Goal: Find specific page/section

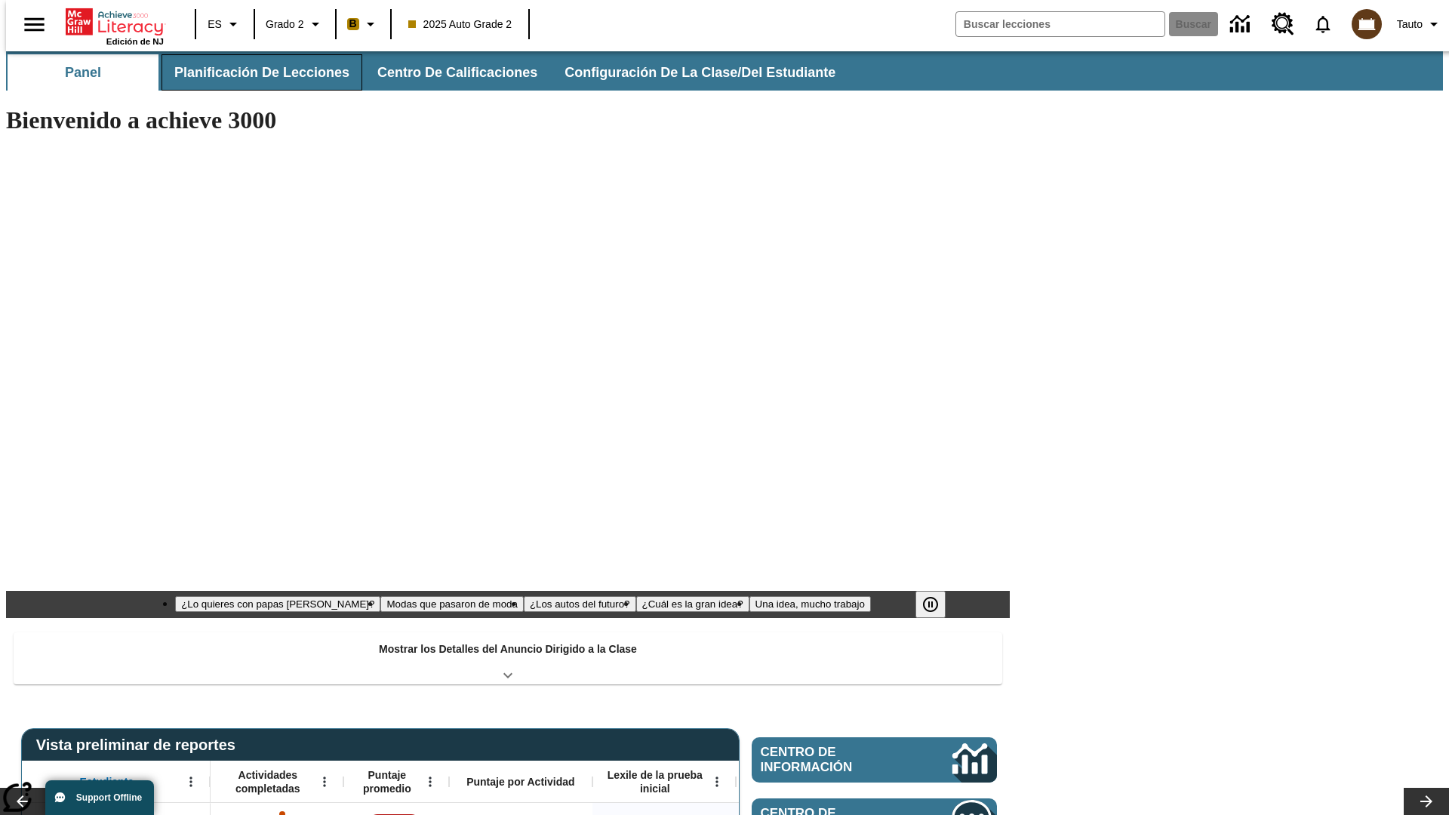
click at [253, 72] on button "Planificación de lecciones" at bounding box center [261, 72] width 201 height 36
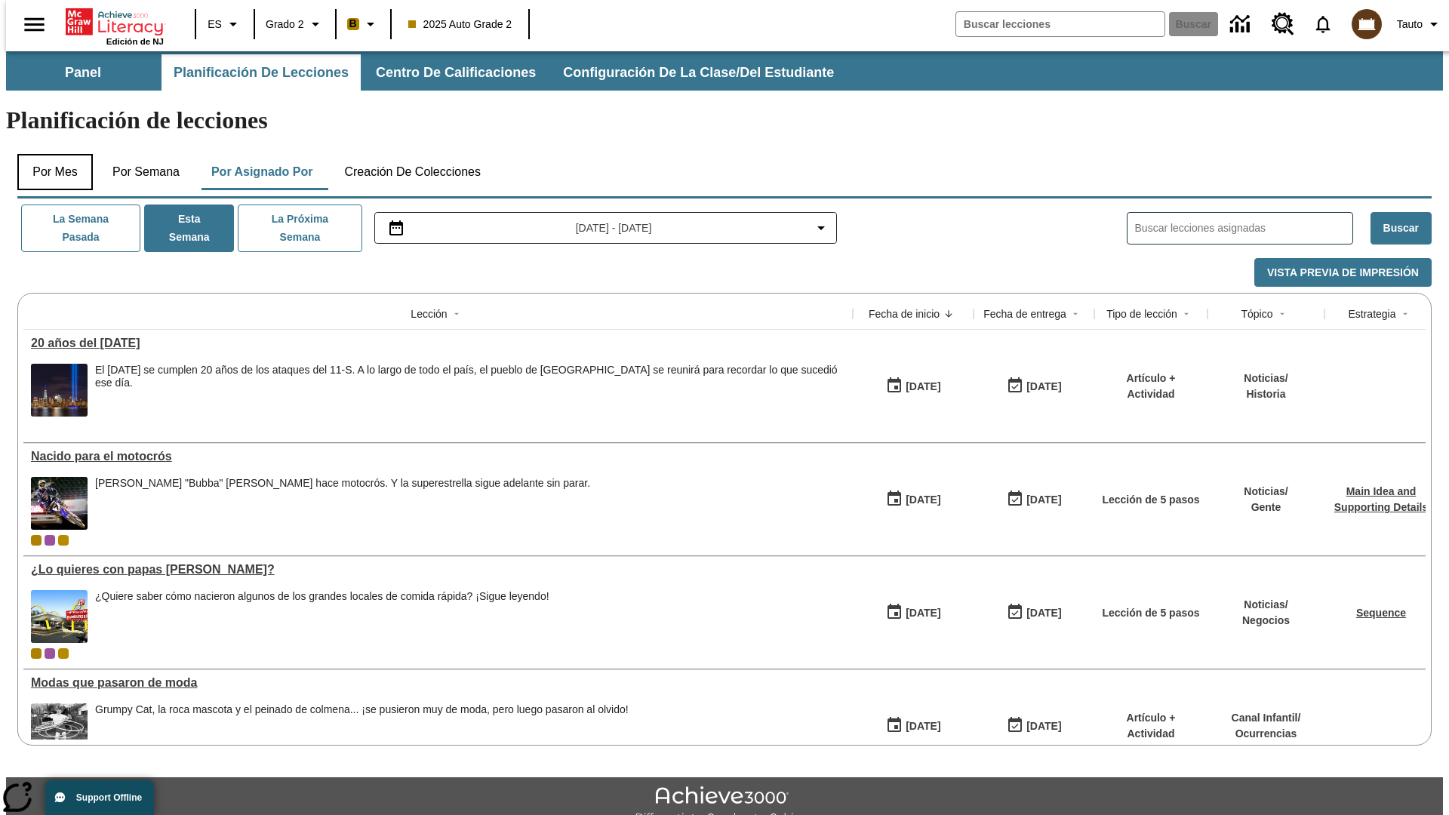
click at [49, 154] on button "Por mes" at bounding box center [54, 172] width 75 height 36
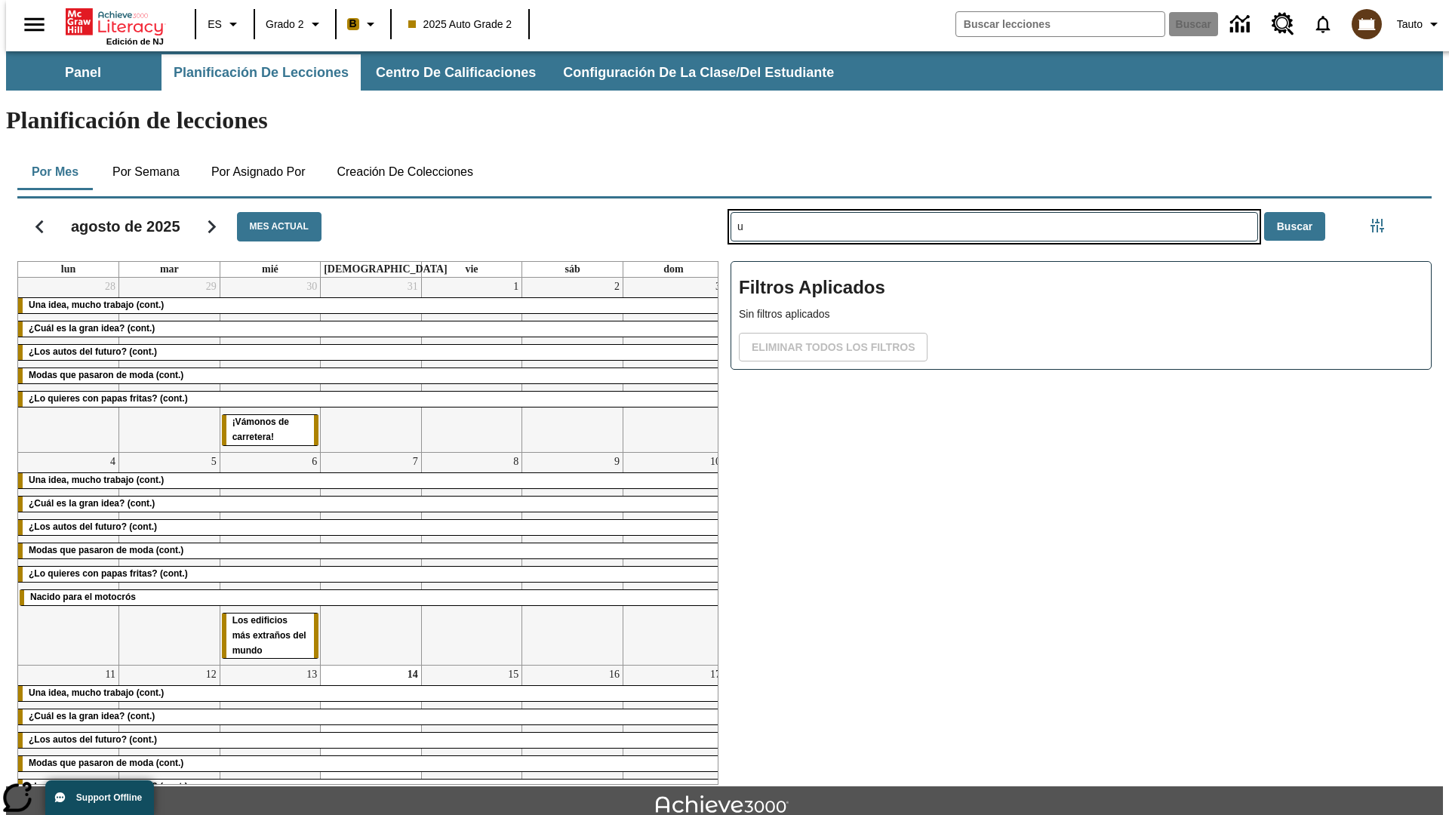
type input "u"
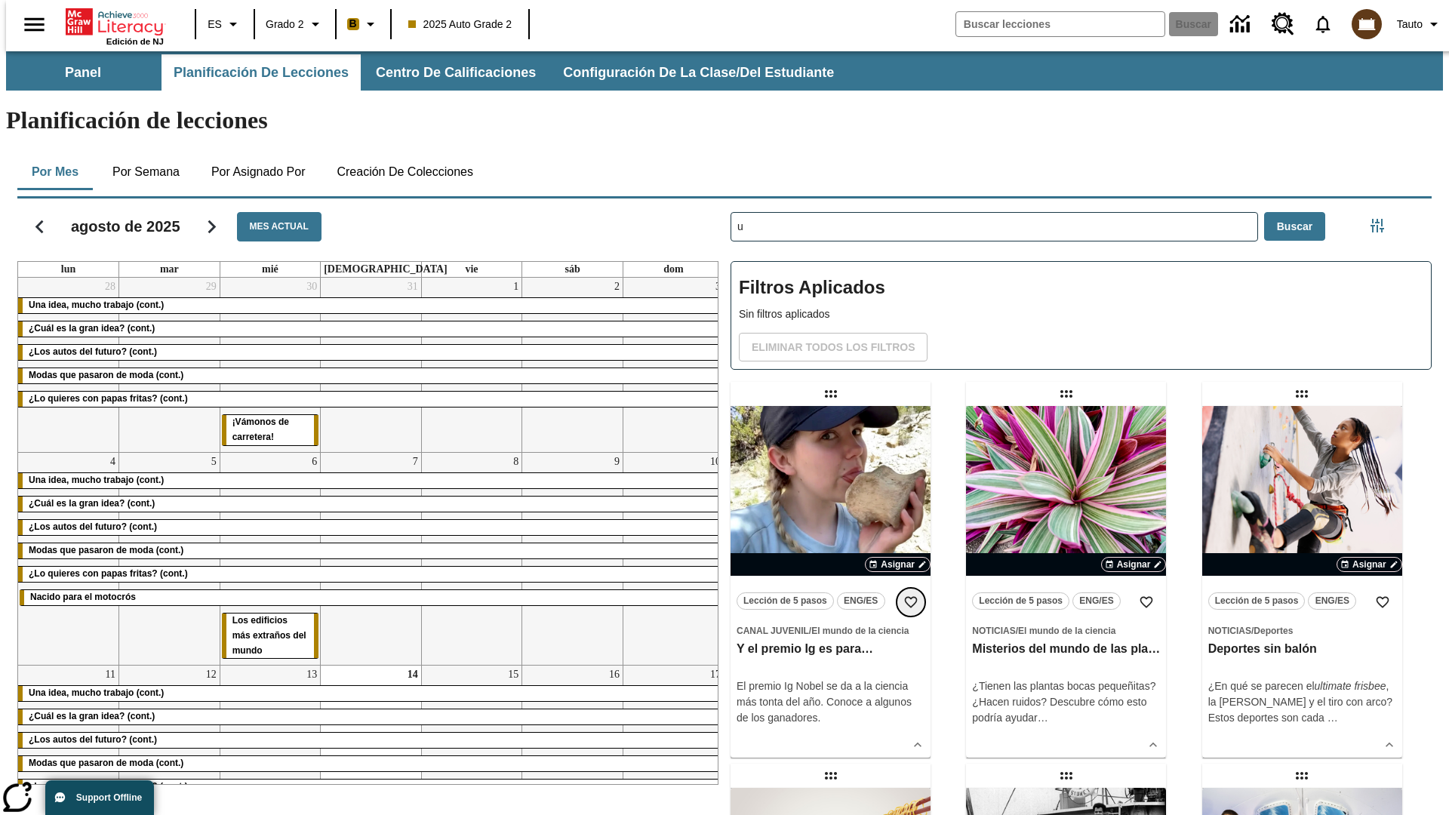
click at [911, 595] on icon "Añadir a mis Favoritas" at bounding box center [910, 602] width 15 height 15
click at [109, 20] on icon "Portada" at bounding box center [116, 22] width 100 height 30
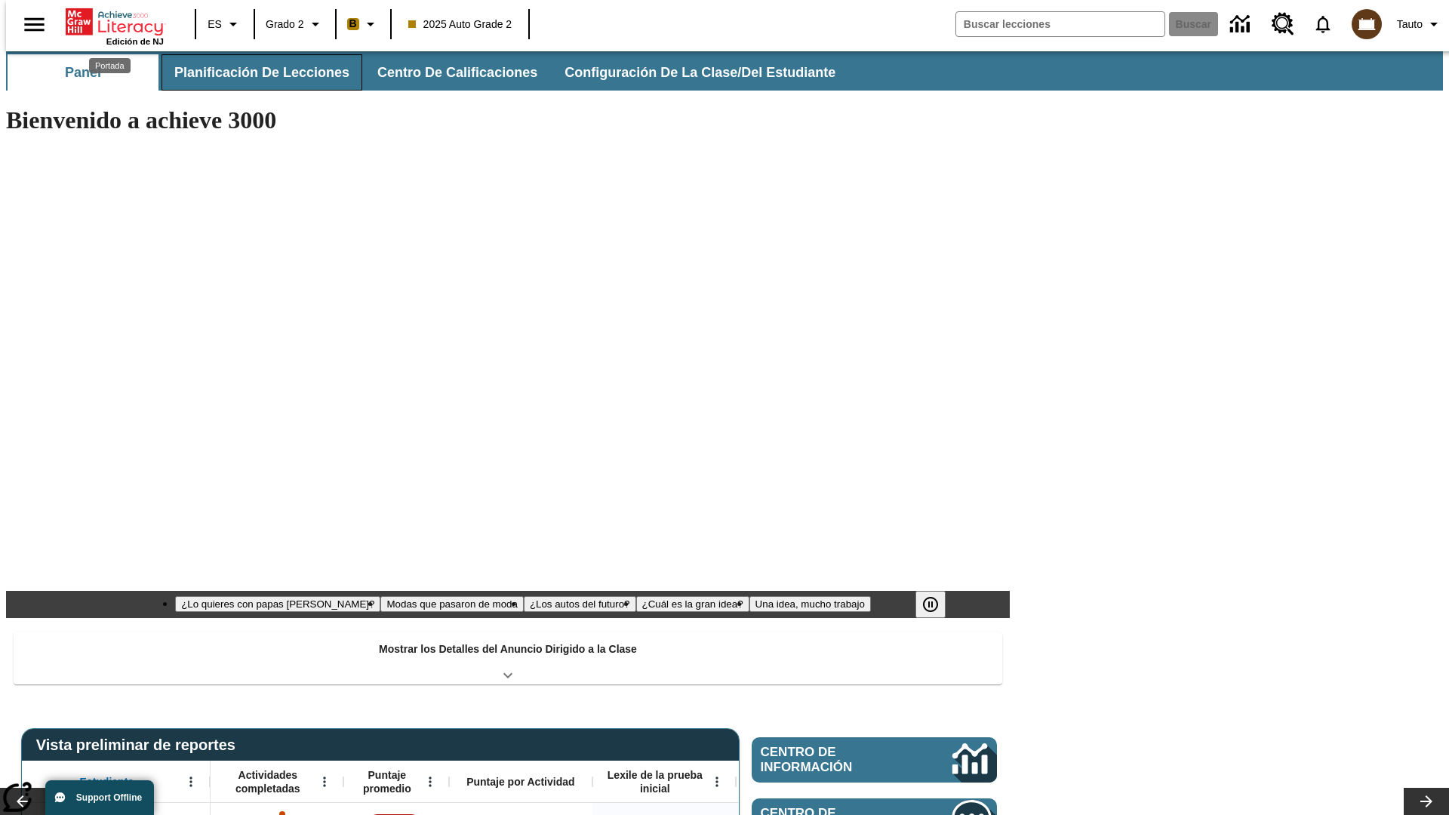
click at [253, 72] on button "Planificación de lecciones" at bounding box center [261, 72] width 201 height 36
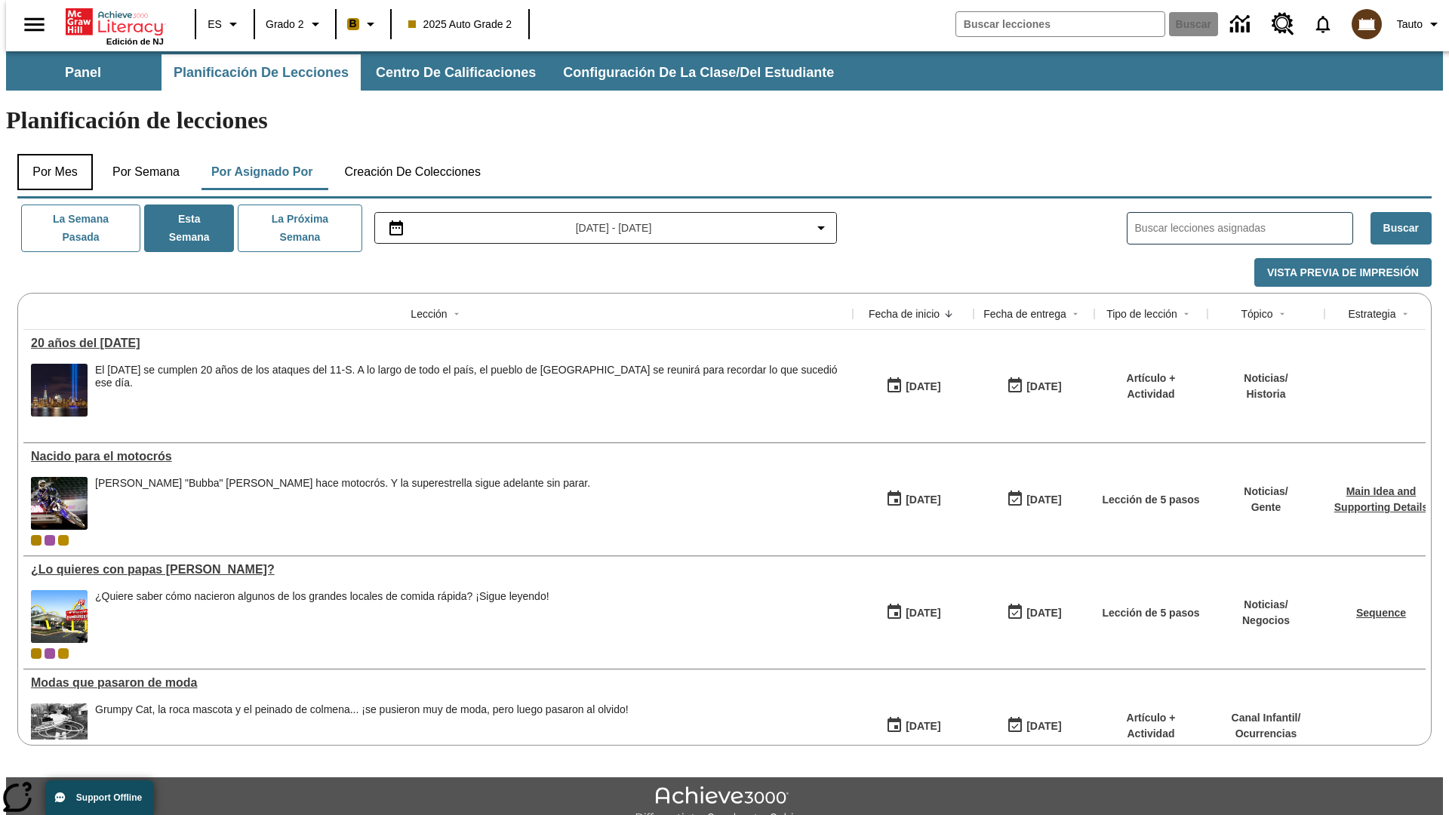
click at [49, 154] on button "Por mes" at bounding box center [54, 172] width 75 height 36
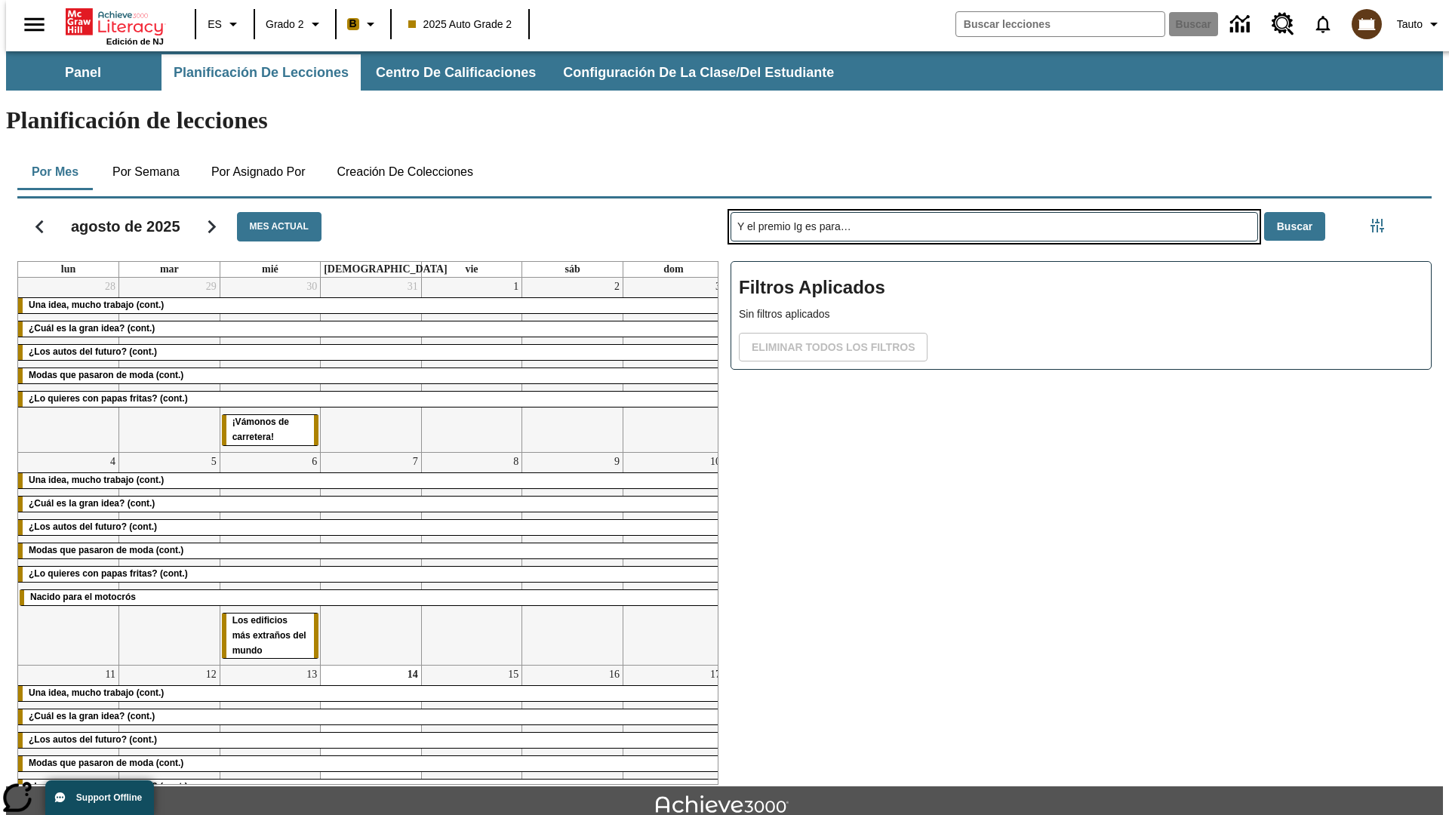
type input "Y el premio Ig es para…"
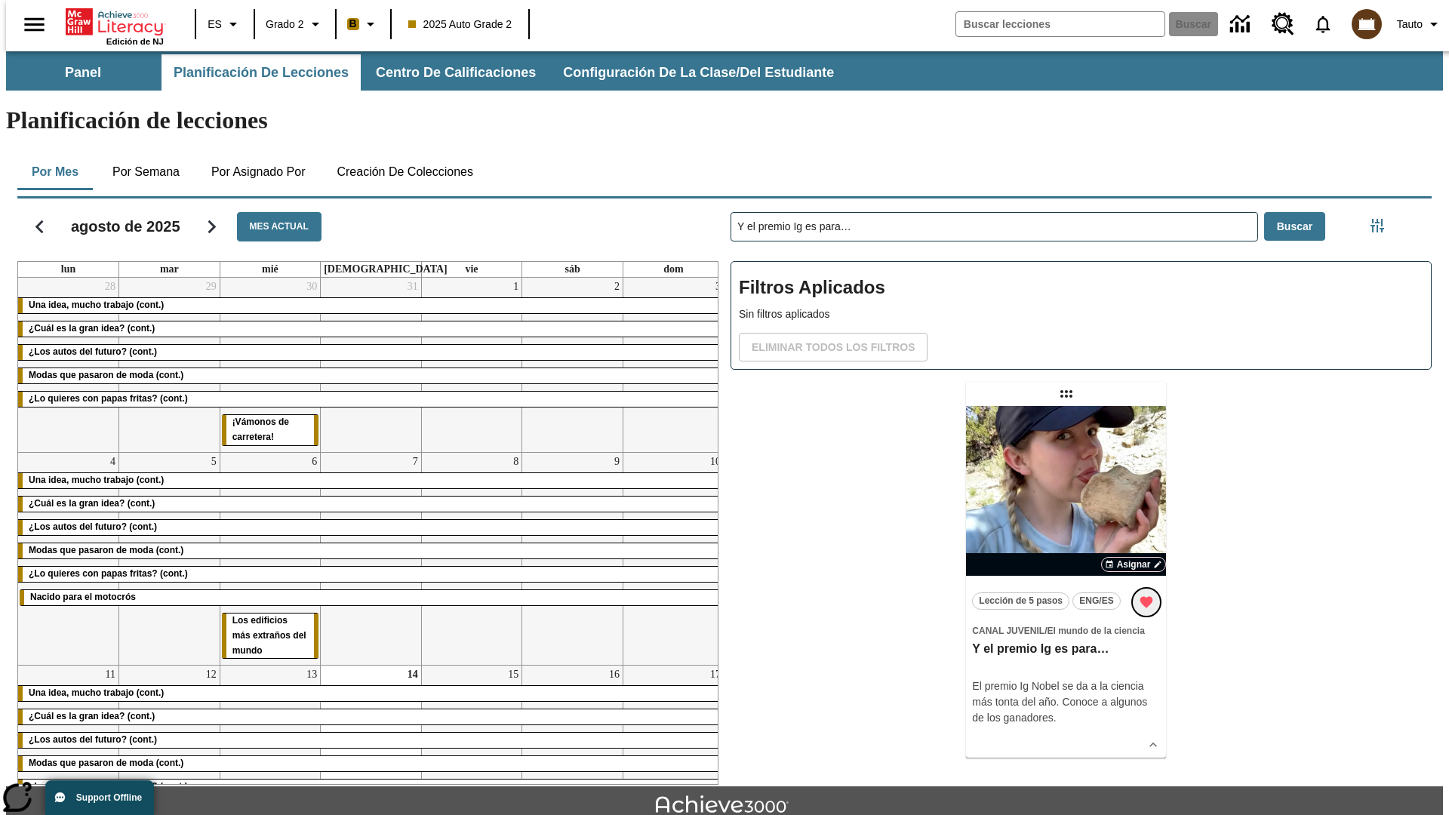
click at [1148, 597] on icon "Remover de Favoritas" at bounding box center [1146, 602] width 13 height 11
